Goal: Task Accomplishment & Management: Use online tool/utility

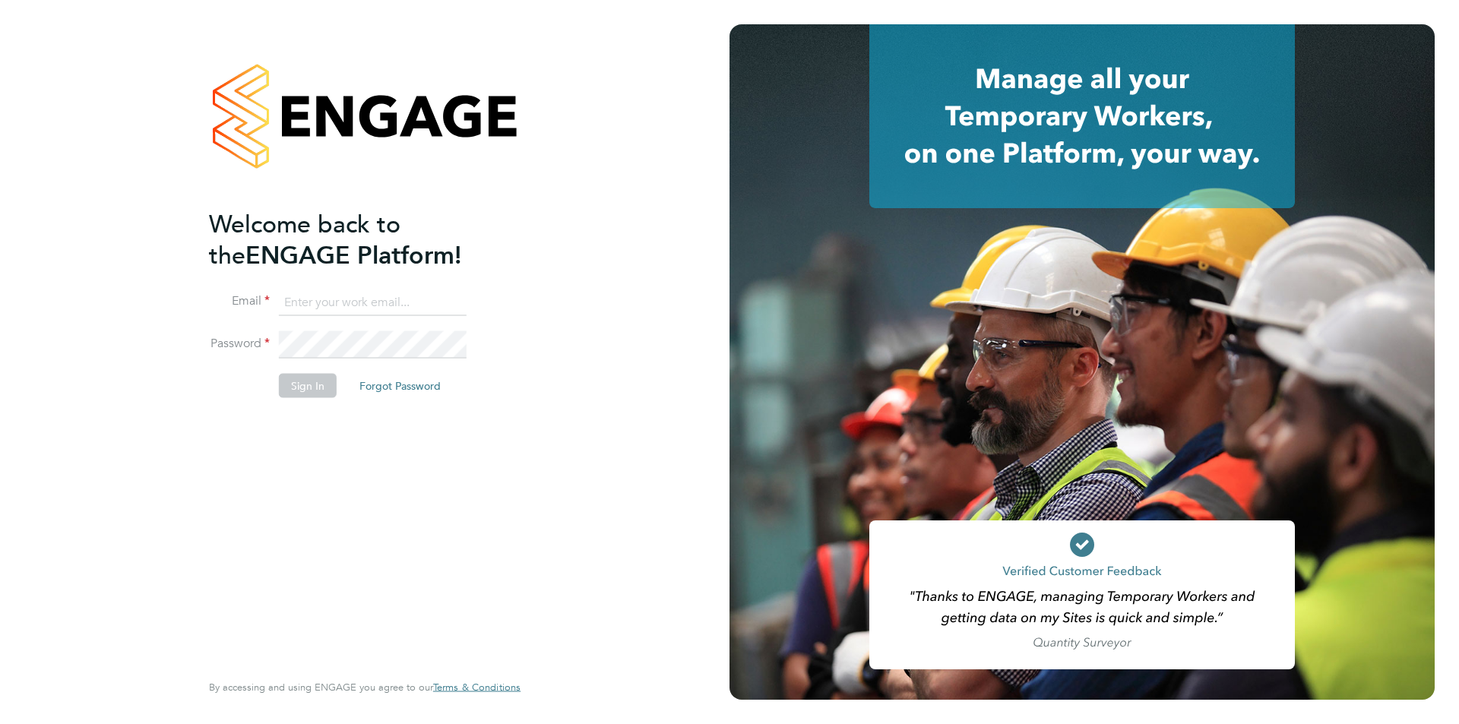
type input "roisin@falcongreen.co.uk"
click at [312, 381] on button "Sign In" at bounding box center [308, 385] width 58 height 24
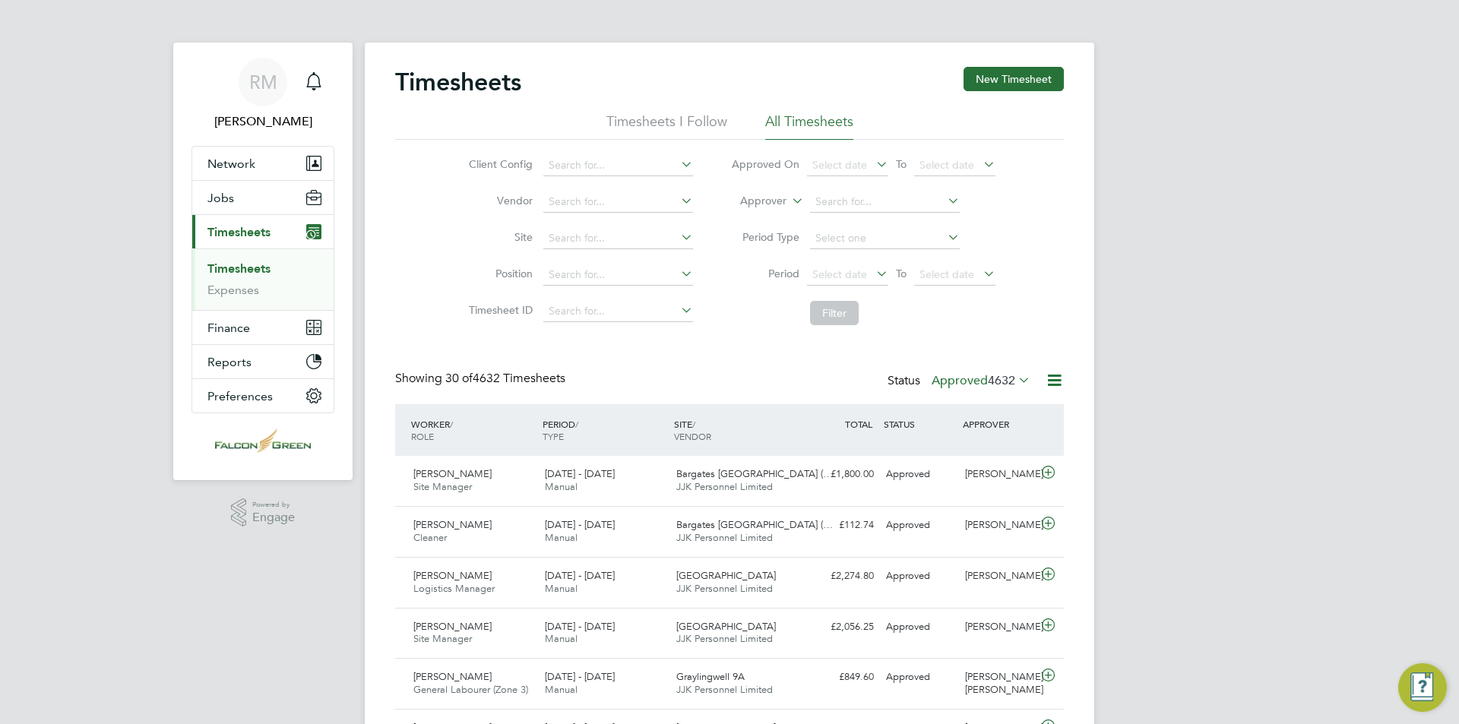
click at [880, 251] on li "Period Type" at bounding box center [863, 238] width 302 height 36
click at [873, 276] on icon at bounding box center [873, 273] width 0 height 21
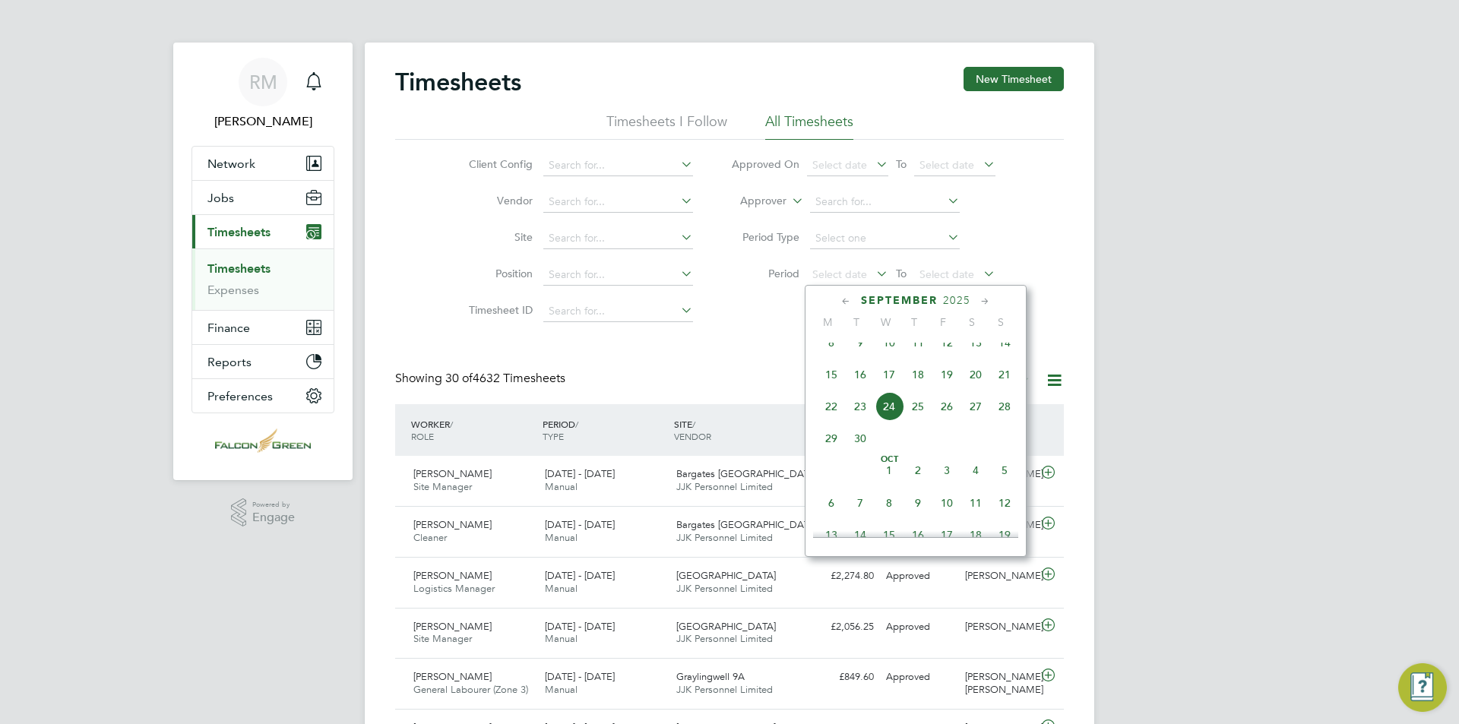
click at [831, 382] on span "15" at bounding box center [831, 374] width 29 height 29
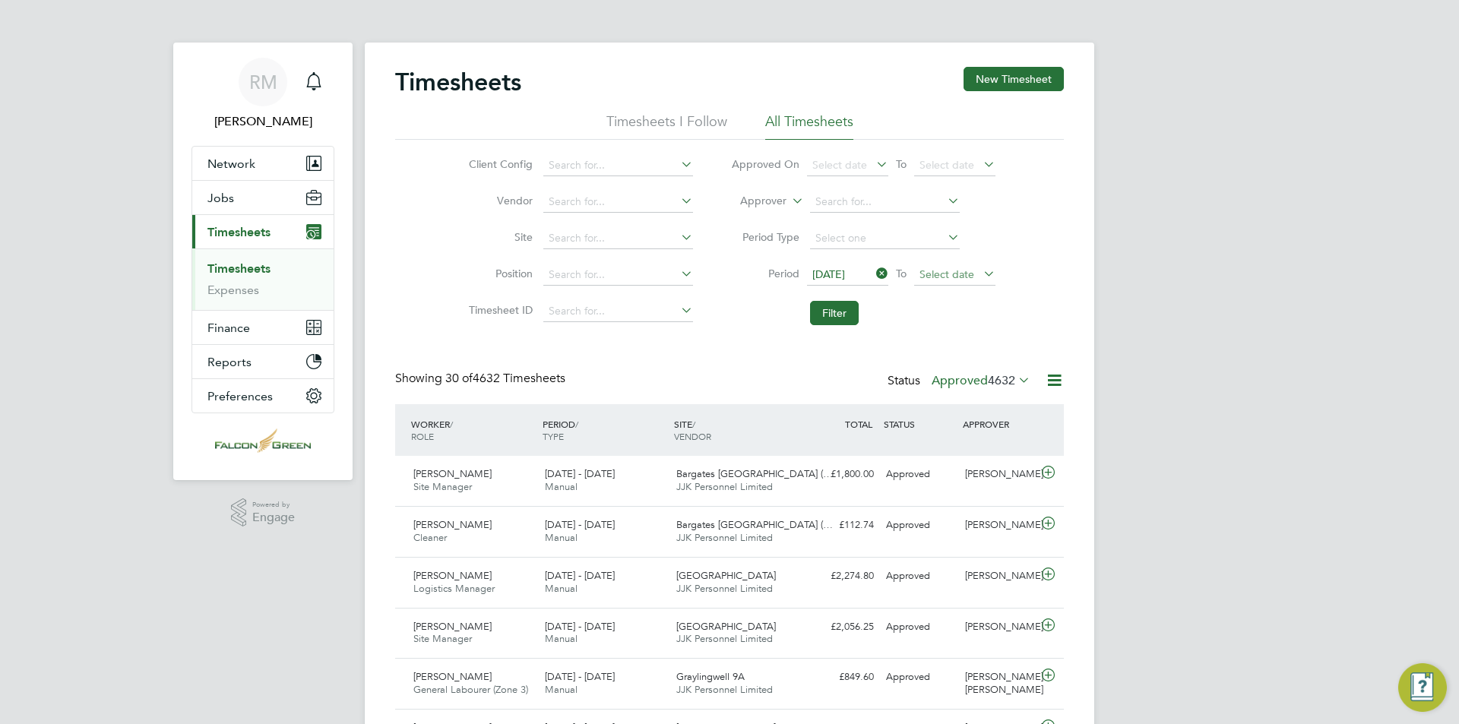
click at [964, 267] on span "Select date" at bounding box center [946, 274] width 55 height 14
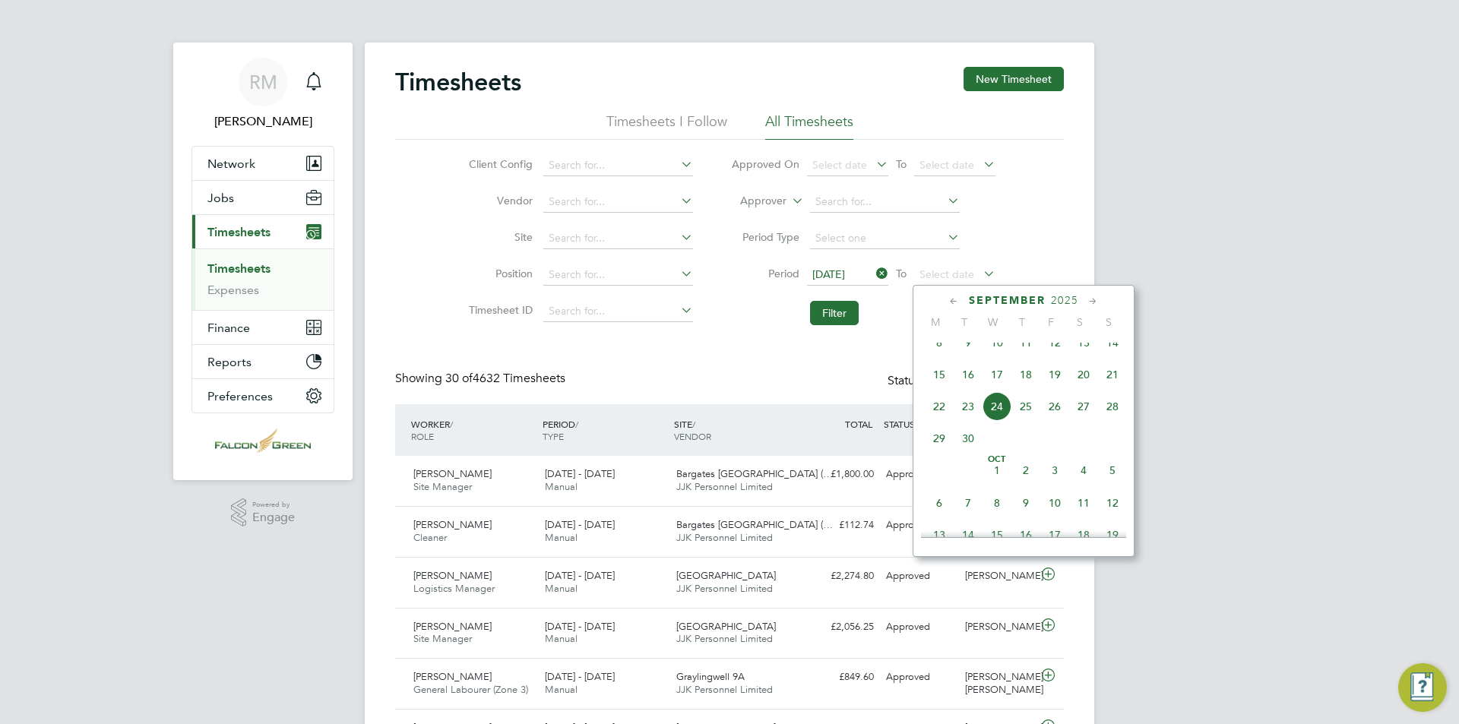
click at [1121, 389] on span "21" at bounding box center [1112, 374] width 29 height 29
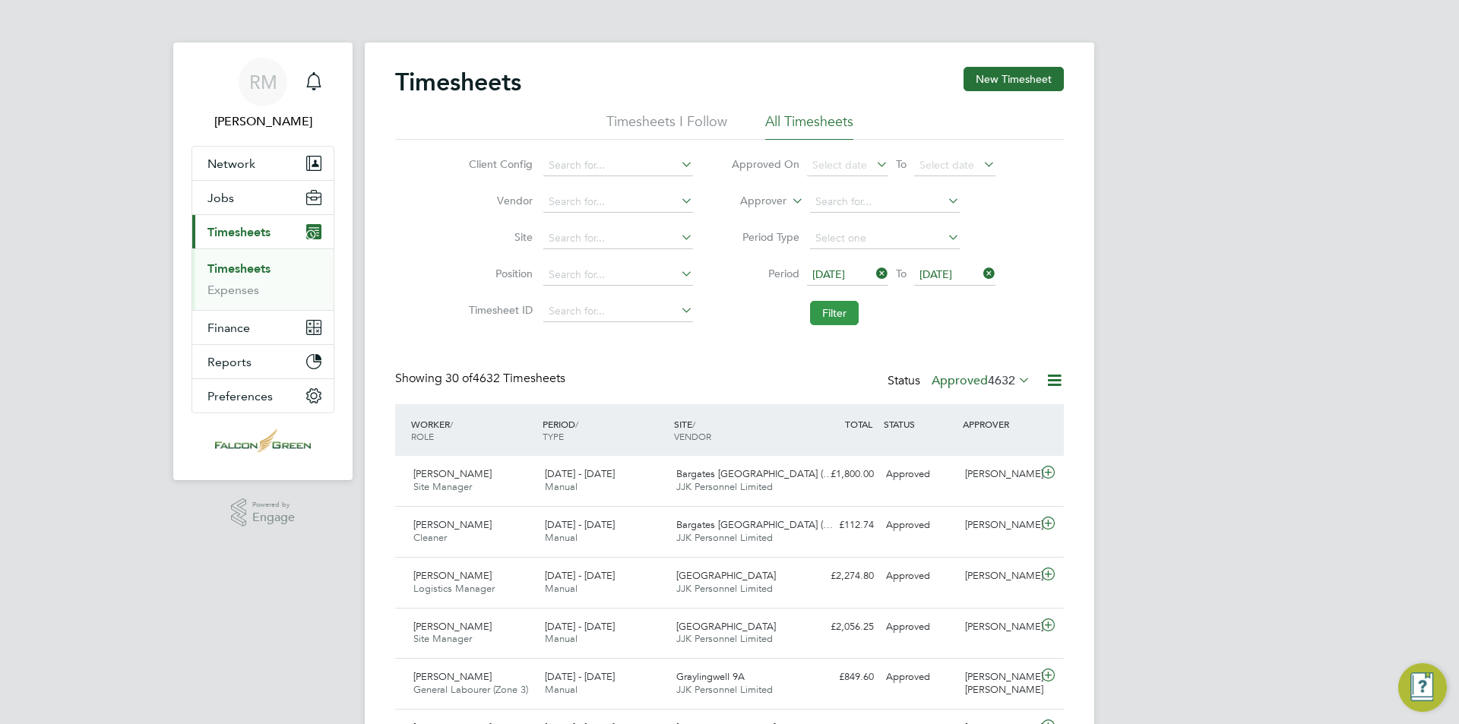
click at [840, 312] on button "Filter" at bounding box center [834, 313] width 49 height 24
